Goal: Find specific page/section: Find specific page/section

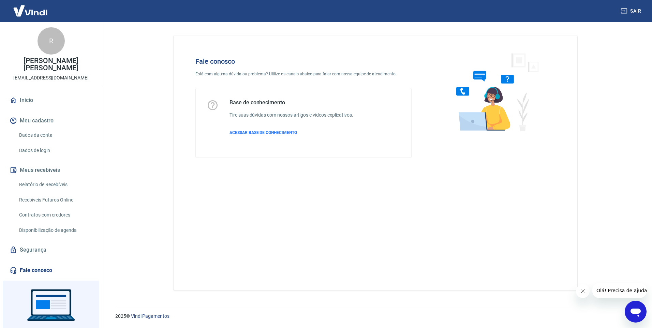
click at [54, 129] on link "Dados da conta" at bounding box center [54, 135] width 77 height 14
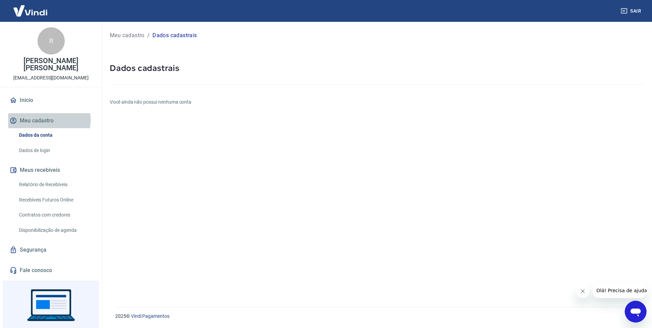
click at [49, 113] on button "Meu cadastro" at bounding box center [51, 120] width 86 height 15
click at [43, 116] on button "Meu cadastro" at bounding box center [51, 120] width 86 height 15
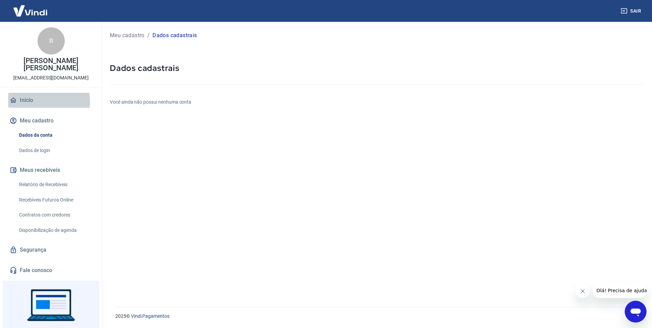
click at [42, 94] on link "Início" at bounding box center [51, 100] width 86 height 15
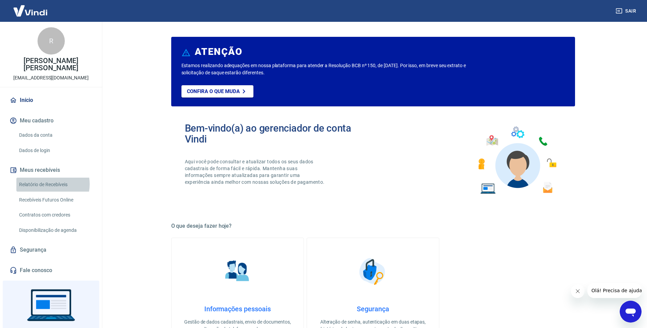
click at [48, 178] on link "Relatório de Recebíveis" at bounding box center [54, 185] width 77 height 14
